Goal: Task Accomplishment & Management: Use online tool/utility

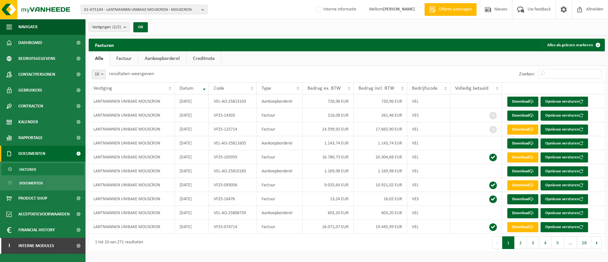
click at [147, 10] on span "01-075104 - LANTMANNEN UNIBAKE MOUSCRON - MOUSCRON" at bounding box center [141, 9] width 115 height 9
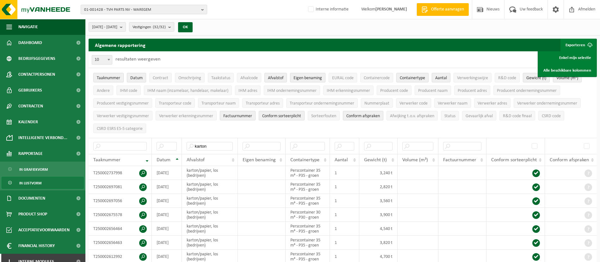
click at [126, 11] on span "01-001428 - TVH PARTS NV - WAREGEM" at bounding box center [141, 9] width 115 height 9
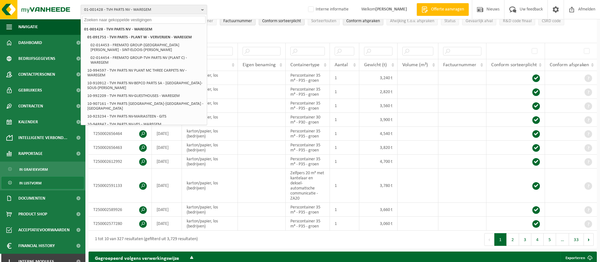
click at [128, 22] on input "text" at bounding box center [143, 20] width 123 height 8
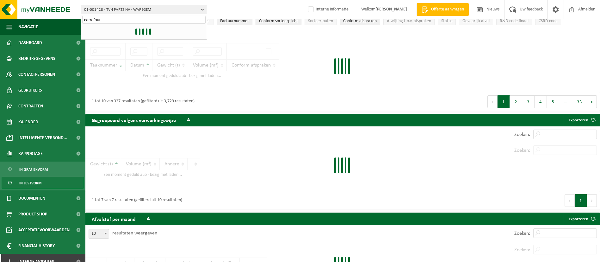
type input "carrefour"
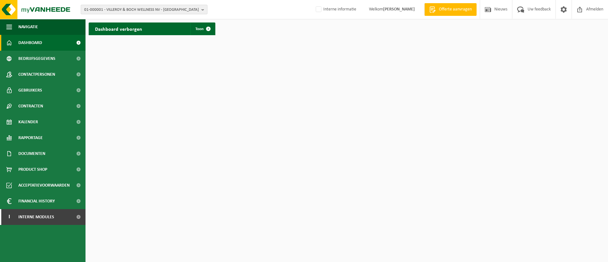
click at [191, 10] on span "01-000001 - VILLEROY & BOCH WELLNESS NV - [GEOGRAPHIC_DATA]" at bounding box center [141, 9] width 115 height 9
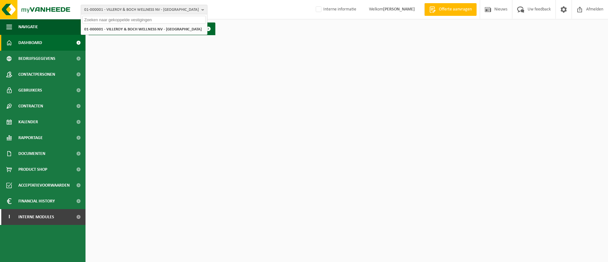
click at [186, 16] on input "text" at bounding box center [143, 20] width 123 height 8
click at [153, 19] on input "text" at bounding box center [143, 20] width 123 height 8
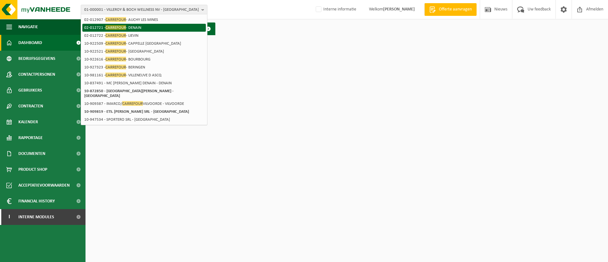
scroll to position [47, 0]
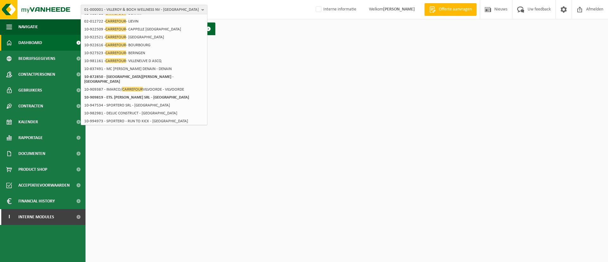
type input "carrefour"
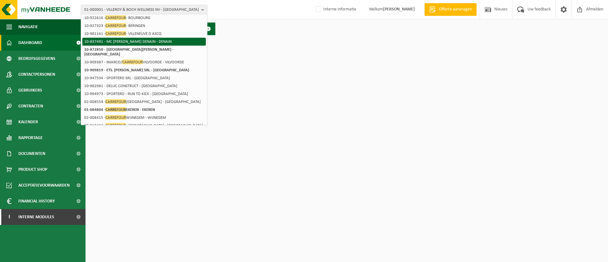
scroll to position [97, 0]
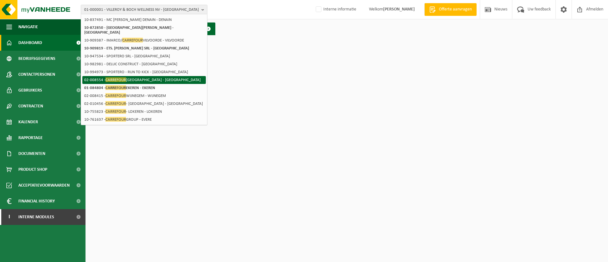
click at [155, 81] on li "02-008554 - CARREFOUR BRUGGE - BRUGGE" at bounding box center [143, 80] width 123 height 8
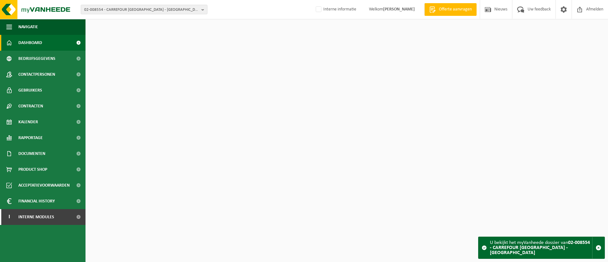
click at [166, 12] on span "02-008554 - CARREFOUR BRUGGE - BRUGGE" at bounding box center [141, 9] width 115 height 9
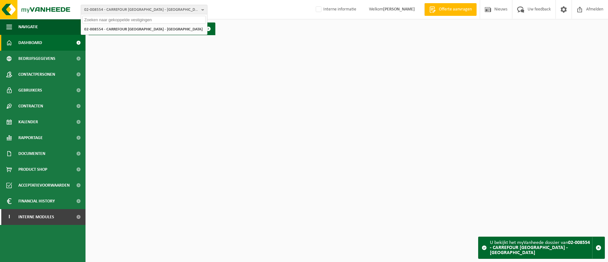
click at [165, 21] on input "text" at bounding box center [143, 20] width 123 height 8
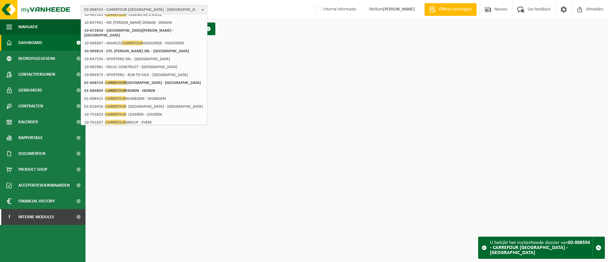
scroll to position [95, 0]
type input "carrefour"
click at [144, 118] on li "10-761637 - CARREFOUR GROUP - EVERE" at bounding box center [143, 121] width 123 height 8
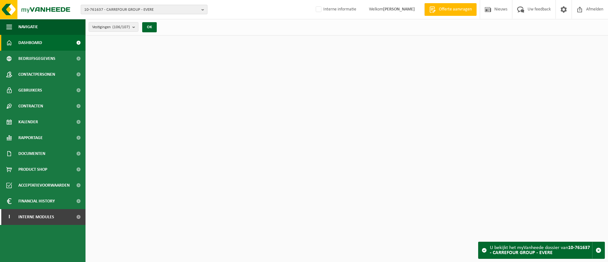
click at [141, 13] on span "10-761637 - CARREFOUR GROUP - EVERE" at bounding box center [141, 9] width 115 height 9
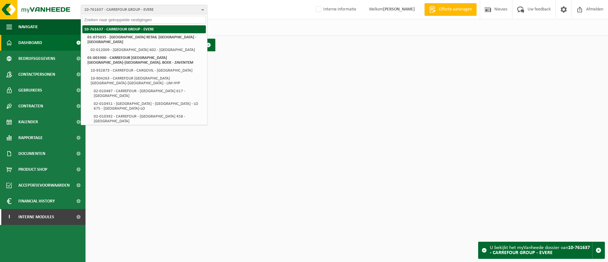
click at [141, 28] on li "10-761637 - CARREFOUR GROUP - EVERE" at bounding box center [143, 29] width 123 height 8
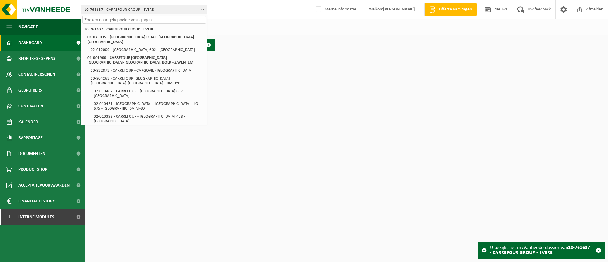
click at [273, 38] on div "Dashboard verborgen Toon" at bounding box center [346, 44] width 519 height 19
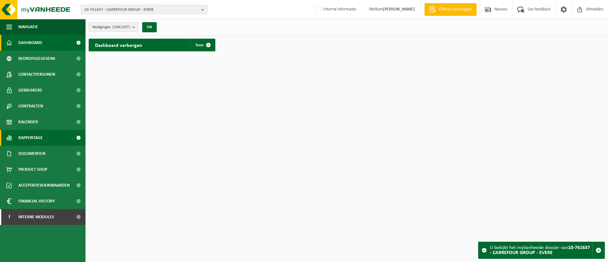
click at [43, 134] on span "Rapportage" at bounding box center [30, 138] width 24 height 16
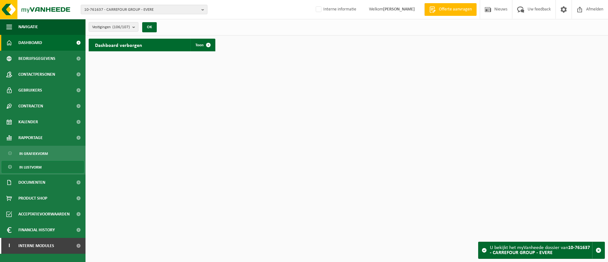
click at [33, 163] on span "In lijstvorm" at bounding box center [30, 167] width 22 height 12
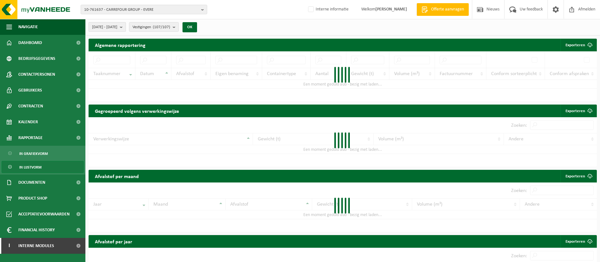
click at [117, 24] on span "2025-04-01 - 2025-09-26" at bounding box center [104, 26] width 25 height 9
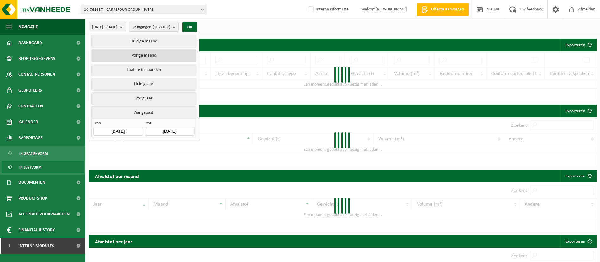
click at [145, 54] on button "Vorige maand" at bounding box center [143, 55] width 105 height 13
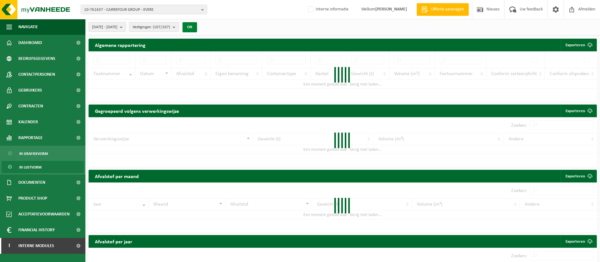
click at [197, 28] on button "OK" at bounding box center [190, 27] width 15 height 10
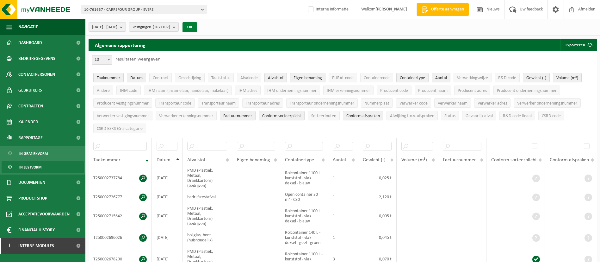
click at [197, 26] on button "OK" at bounding box center [190, 27] width 15 height 10
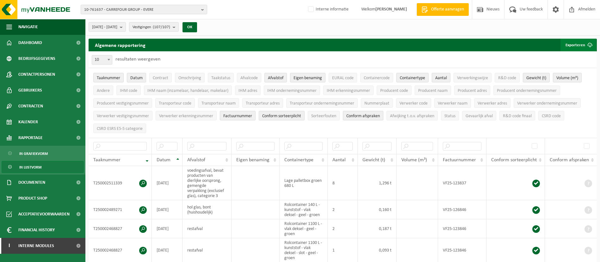
click at [573, 44] on button "Exporteren" at bounding box center [579, 45] width 36 height 13
click at [555, 68] on link "Alle beschikbare kolommen" at bounding box center [567, 70] width 57 height 13
